Goal: Task Accomplishment & Management: Complete application form

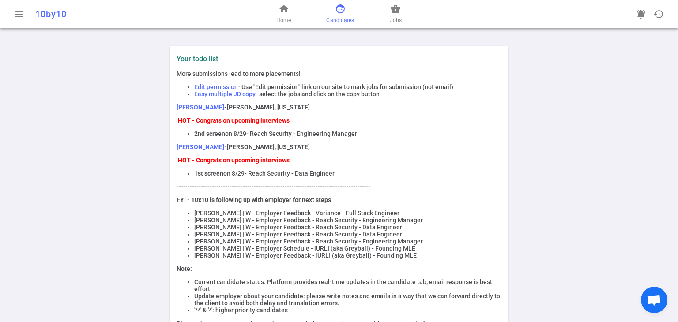
click at [336, 13] on span "face" at bounding box center [340, 9] width 11 height 11
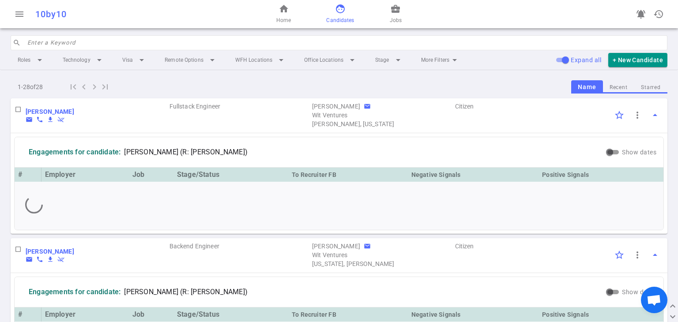
click at [336, 50] on div "Roles arrow_drop_down Technology arrow_drop_down Visa arrow_drop_down Remote Op…" at bounding box center [339, 59] width 657 height 19
click at [109, 45] on input "search" at bounding box center [344, 43] width 635 height 14
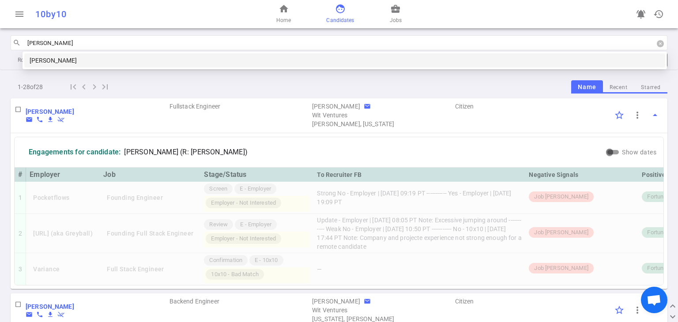
type input "Jason S"
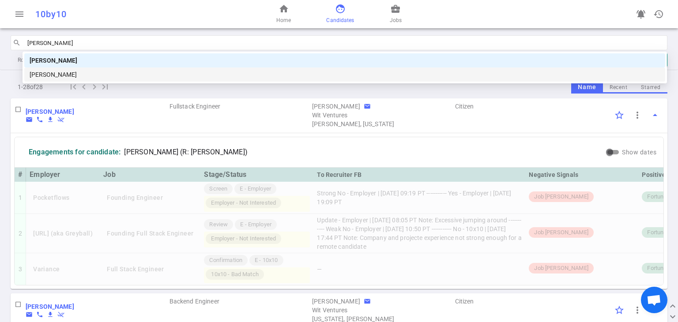
click at [112, 73] on div "[PERSON_NAME]" at bounding box center [345, 75] width 630 height 10
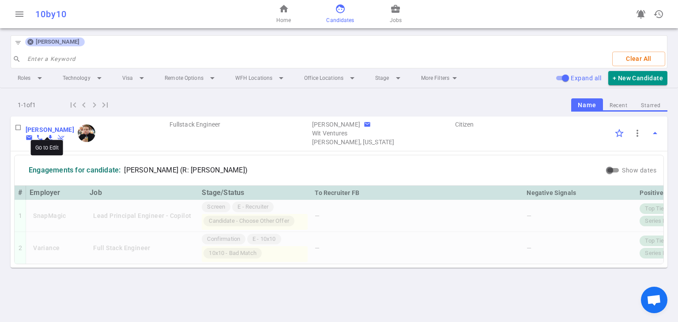
click at [39, 131] on b "[PERSON_NAME]" at bounding box center [50, 129] width 49 height 7
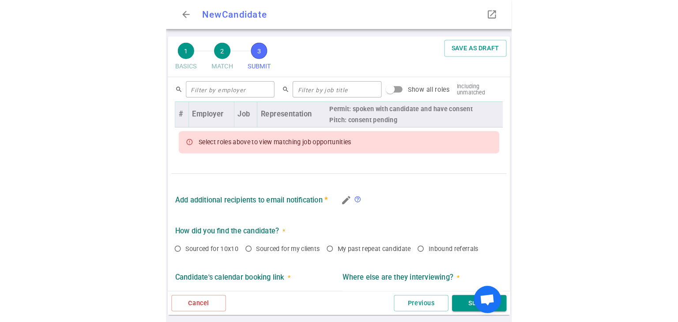
scroll to position [361, 0]
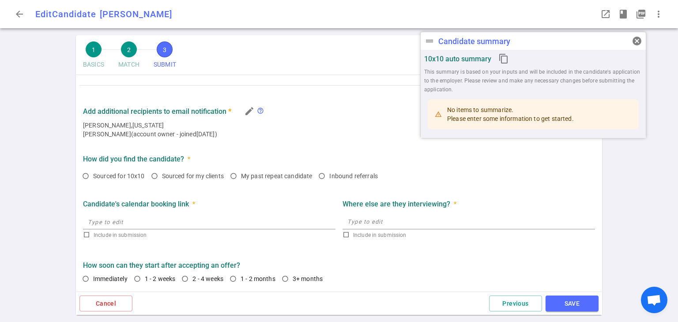
radio input "true"
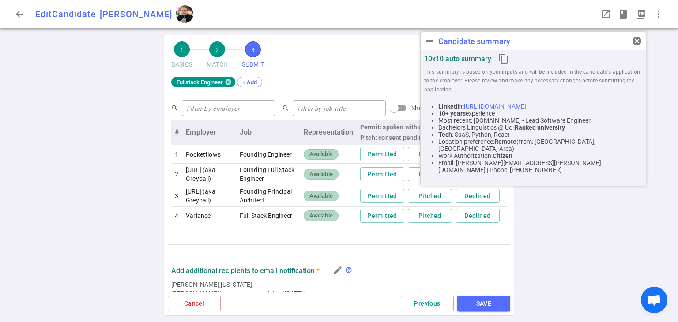
scroll to position [386, 0]
click at [336, 224] on button "Declined" at bounding box center [477, 216] width 44 height 15
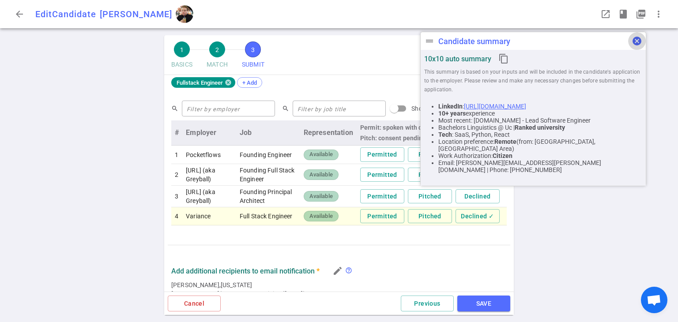
click at [336, 37] on span "cancel" at bounding box center [636, 41] width 11 height 11
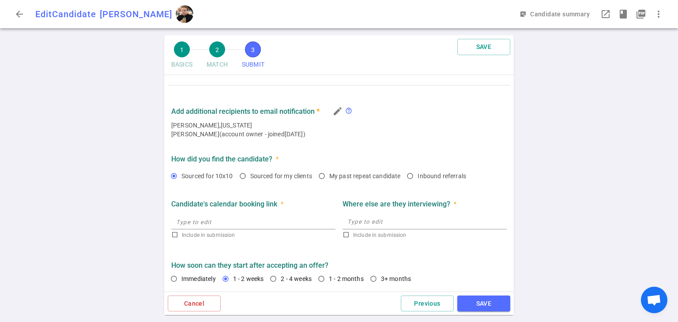
scroll to position [561, 0]
click at [336, 301] on button "SAVE" at bounding box center [483, 304] width 53 height 16
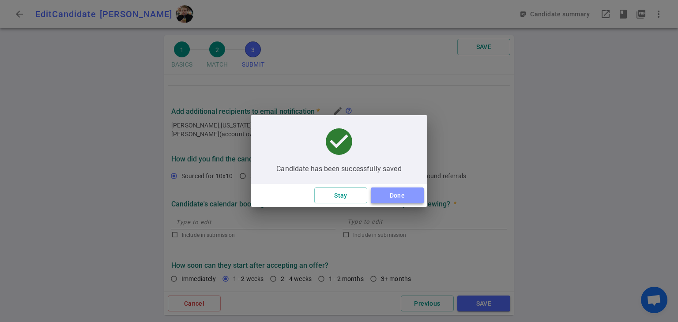
click at [336, 201] on button "Done" at bounding box center [397, 196] width 53 height 16
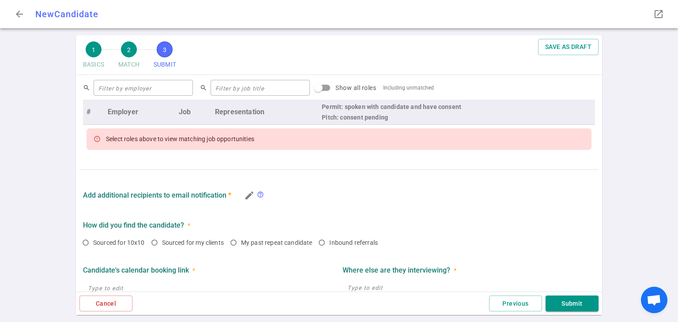
scroll to position [361, 0]
radio input "true"
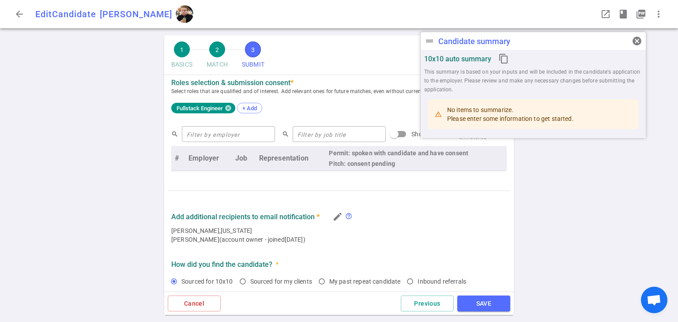
scroll to position [408, 0]
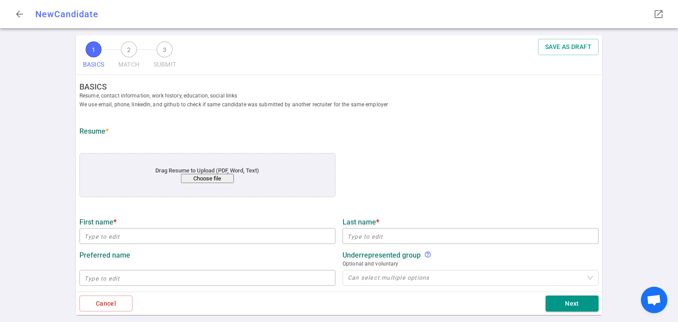
type input "[PERSON_NAME]"
type input "[PERSON_NAME][EMAIL_ADDRESS][PERSON_NAME][DOMAIN_NAME]"
type input "[PHONE_NUMBER]"
type input "[URL][DOMAIN_NAME]"
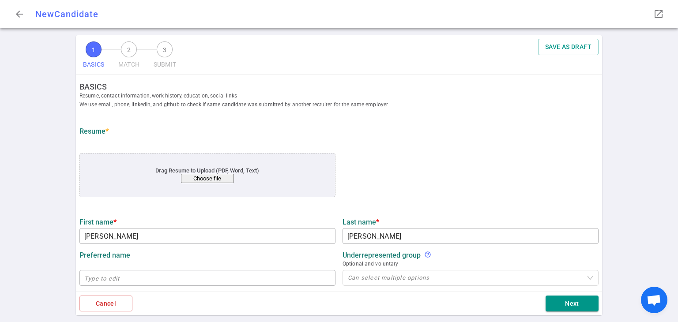
type textarea "[DOMAIN_NAME]"
type input "[DOMAIN_NAME]"
type textarea "Lead Software Engineer"
type input "16.4"
type input "16"
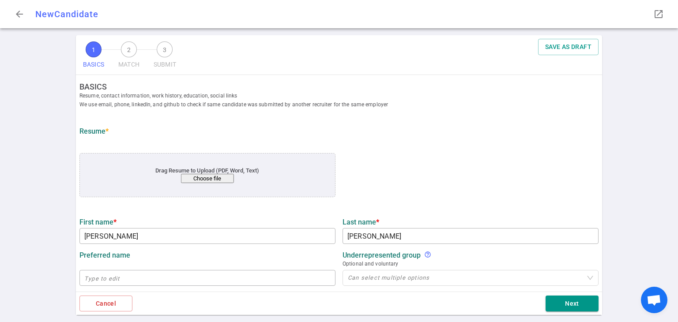
type input "Uc"
type input "Linguistics"
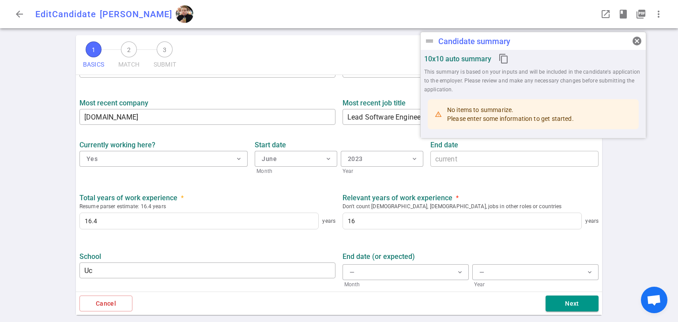
scroll to position [353, 0]
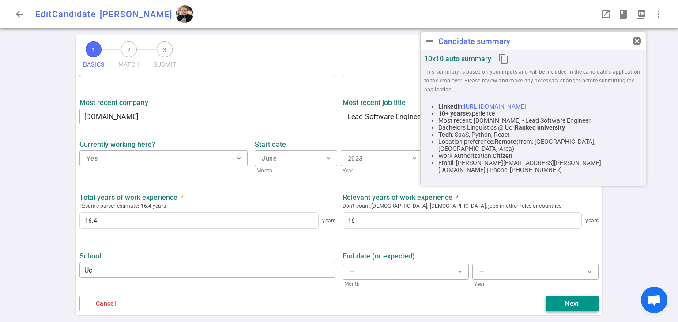
click at [580, 308] on button "Next" at bounding box center [571, 304] width 53 height 16
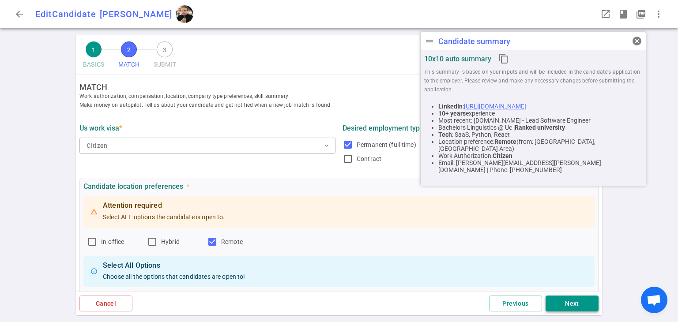
scroll to position [0, 0]
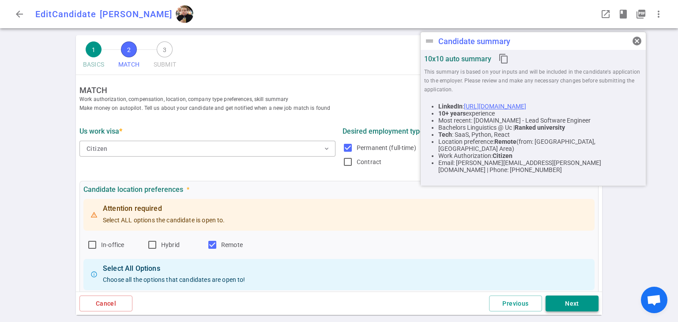
click at [580, 308] on button "Next" at bounding box center [571, 304] width 53 height 16
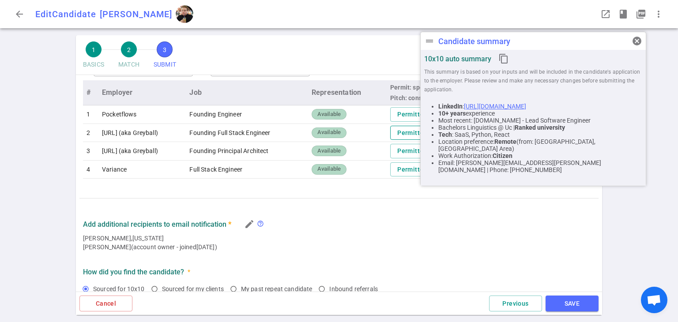
scroll to position [379, 0]
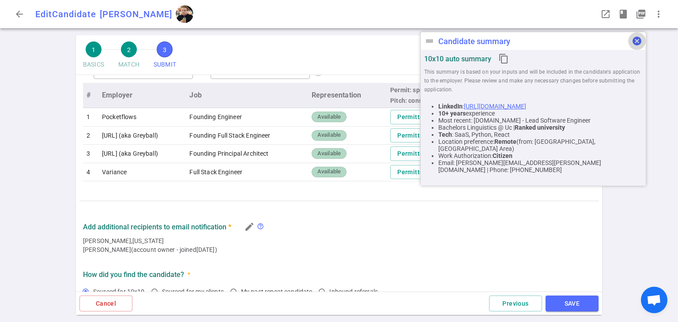
click at [636, 37] on span "cancel" at bounding box center [636, 41] width 11 height 11
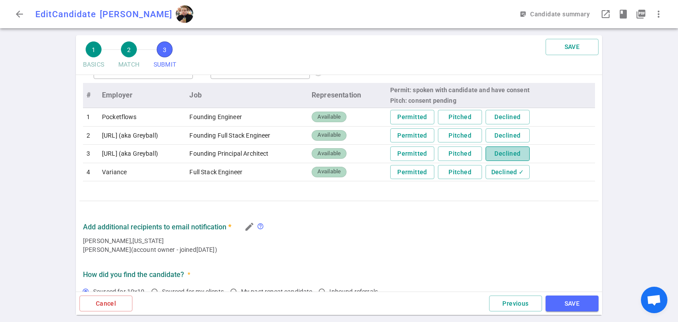
click at [505, 157] on button "Declined" at bounding box center [507, 154] width 44 height 15
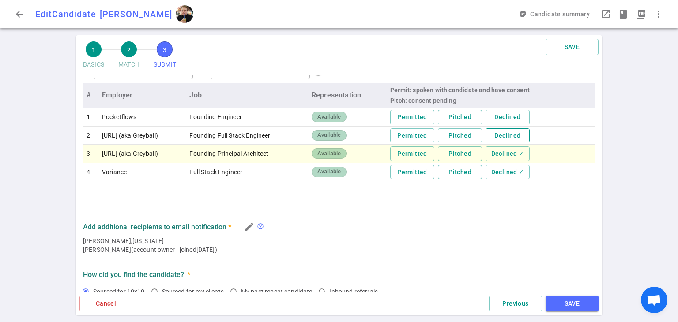
click at [510, 135] on button "Declined" at bounding box center [507, 135] width 44 height 15
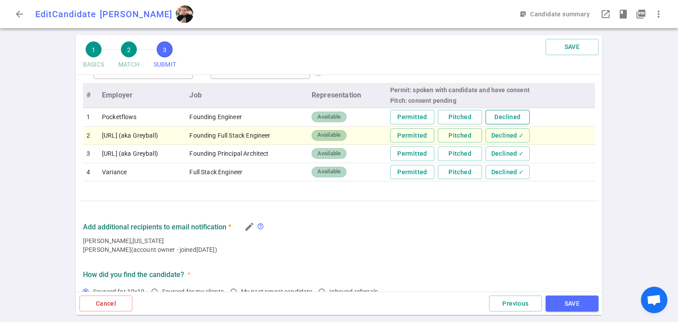
click at [510, 113] on button "Declined" at bounding box center [507, 117] width 44 height 15
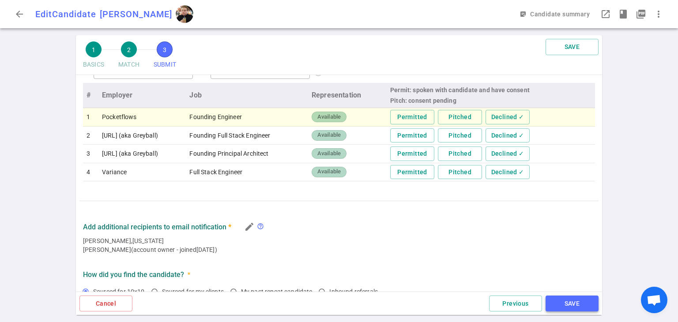
click at [579, 305] on button "SAVE" at bounding box center [571, 304] width 53 height 16
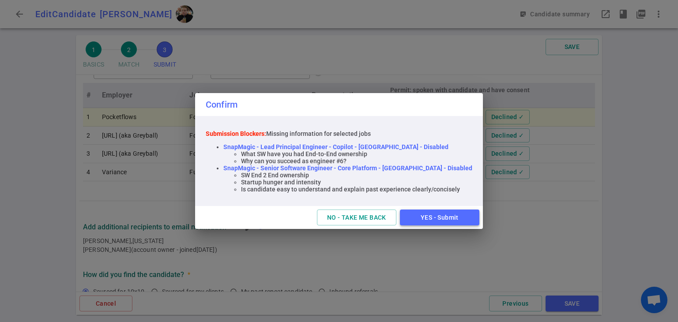
click at [430, 225] on button "YES - Submit" at bounding box center [439, 218] width 79 height 16
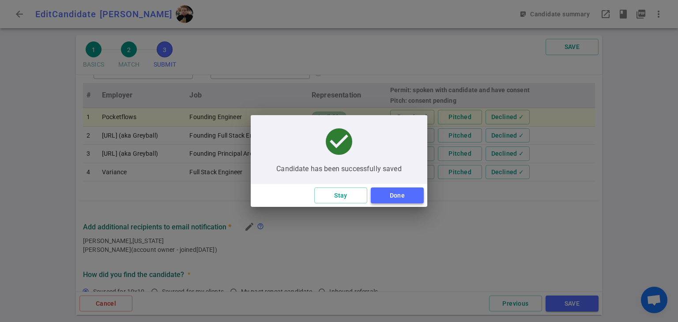
click at [398, 193] on button "Done" at bounding box center [397, 196] width 53 height 16
